Goal: Information Seeking & Learning: Learn about a topic

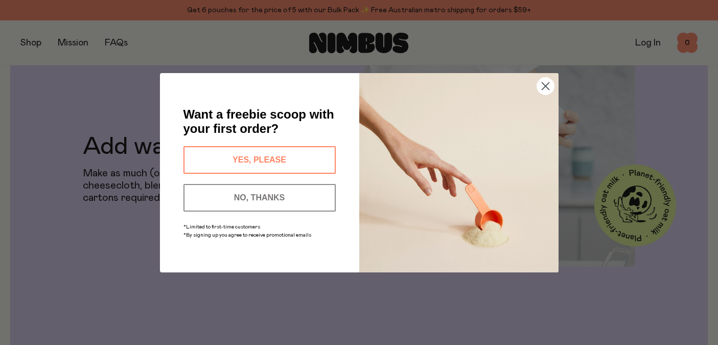
scroll to position [2106, 0]
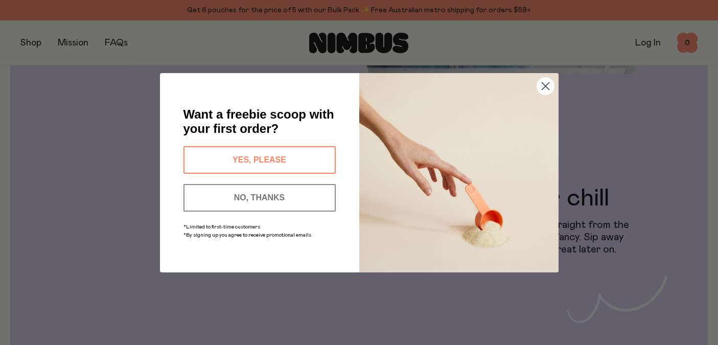
click at [539, 79] on circle "Close dialog" at bounding box center [545, 85] width 17 height 17
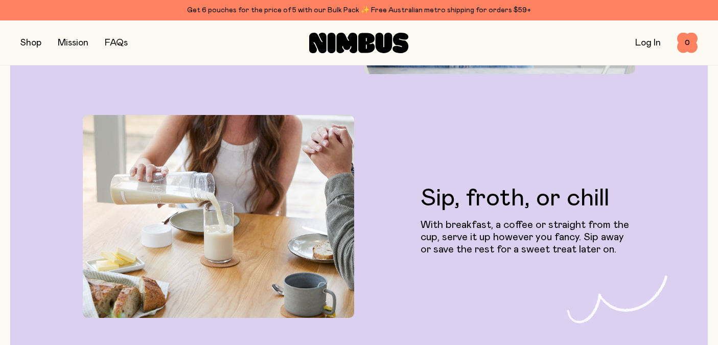
scroll to position [2881, 0]
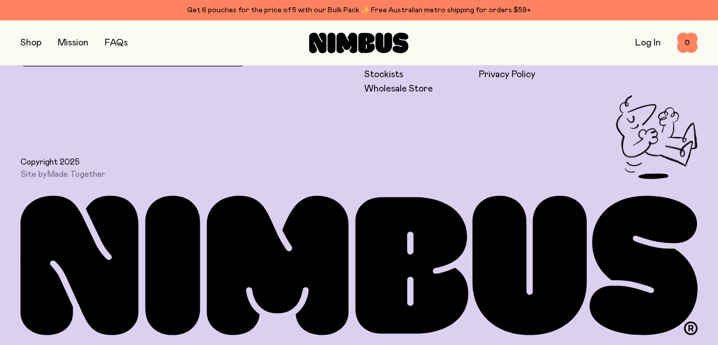
click at [36, 47] on button "button" at bounding box center [30, 43] width 21 height 14
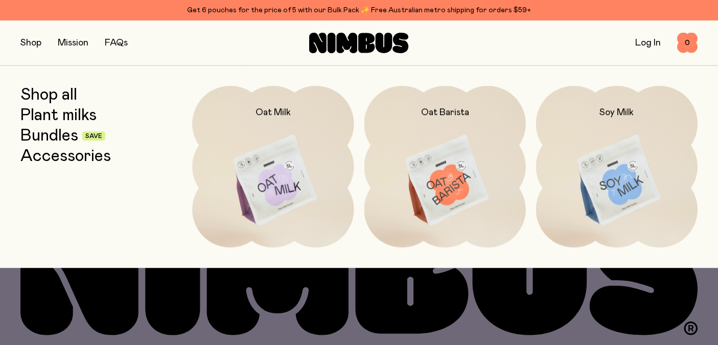
click at [64, 44] on link "Mission" at bounding box center [73, 42] width 31 height 9
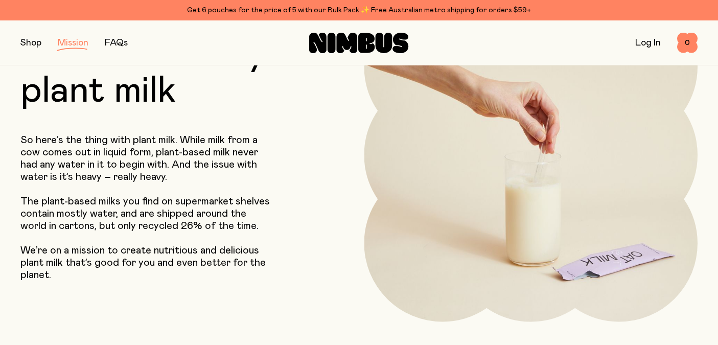
scroll to position [119, 0]
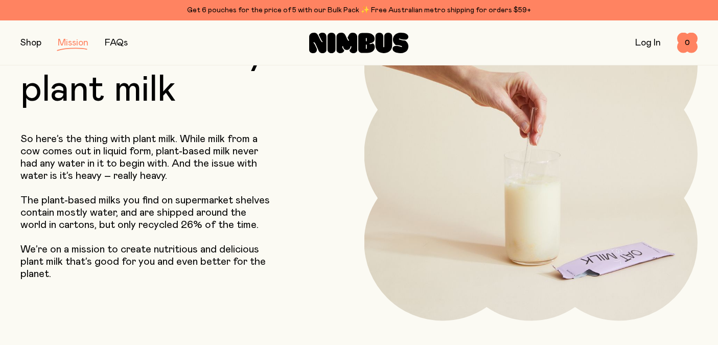
drag, startPoint x: 261, startPoint y: 190, endPoint x: 237, endPoint y: 193, distance: 24.2
click at [237, 193] on div "So here’s the thing with plant milk. While milk from a cow comes out in liquid …" at bounding box center [158, 206] width 276 height 147
click at [278, 171] on div "So here’s the thing with plant milk. While milk from a cow comes out in liquid …" at bounding box center [158, 206] width 276 height 147
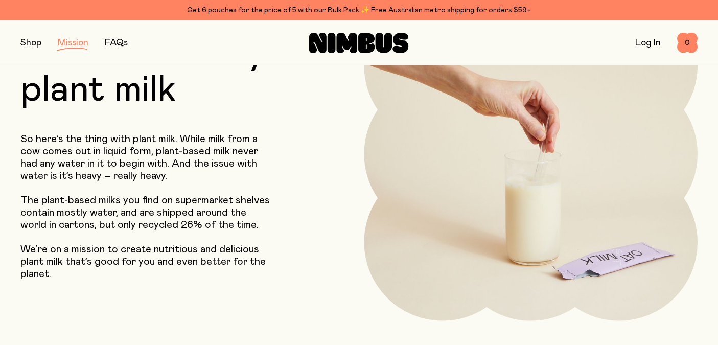
click at [278, 171] on div "So here’s the thing with plant milk. While milk from a cow comes out in liquid …" at bounding box center [158, 206] width 276 height 147
